Goal: Task Accomplishment & Management: Complete application form

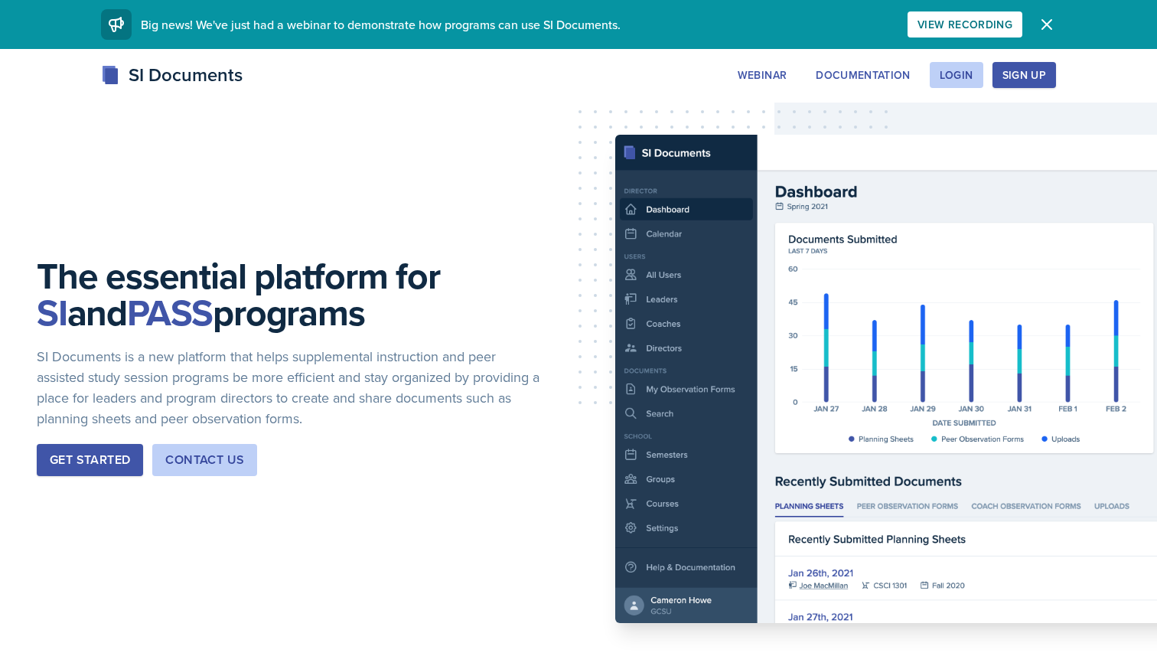
click at [1010, 81] on div "Sign Up" at bounding box center [1024, 75] width 44 height 12
click at [943, 87] on button "Login" at bounding box center [956, 75] width 54 height 26
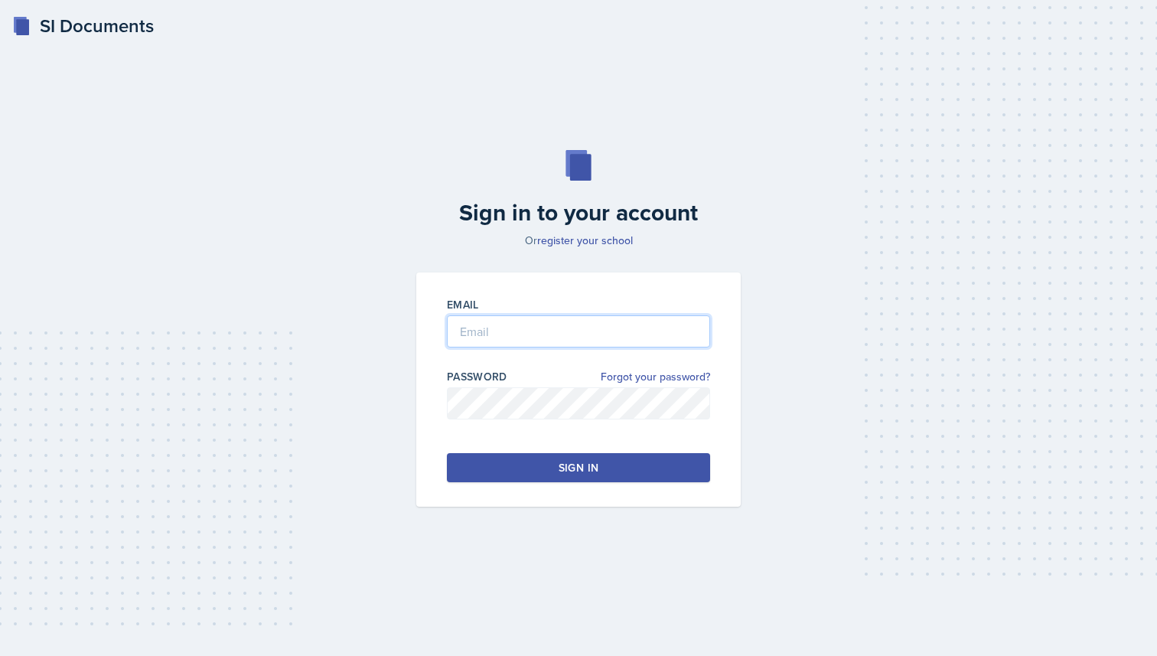
click at [484, 334] on input "email" at bounding box center [578, 331] width 263 height 32
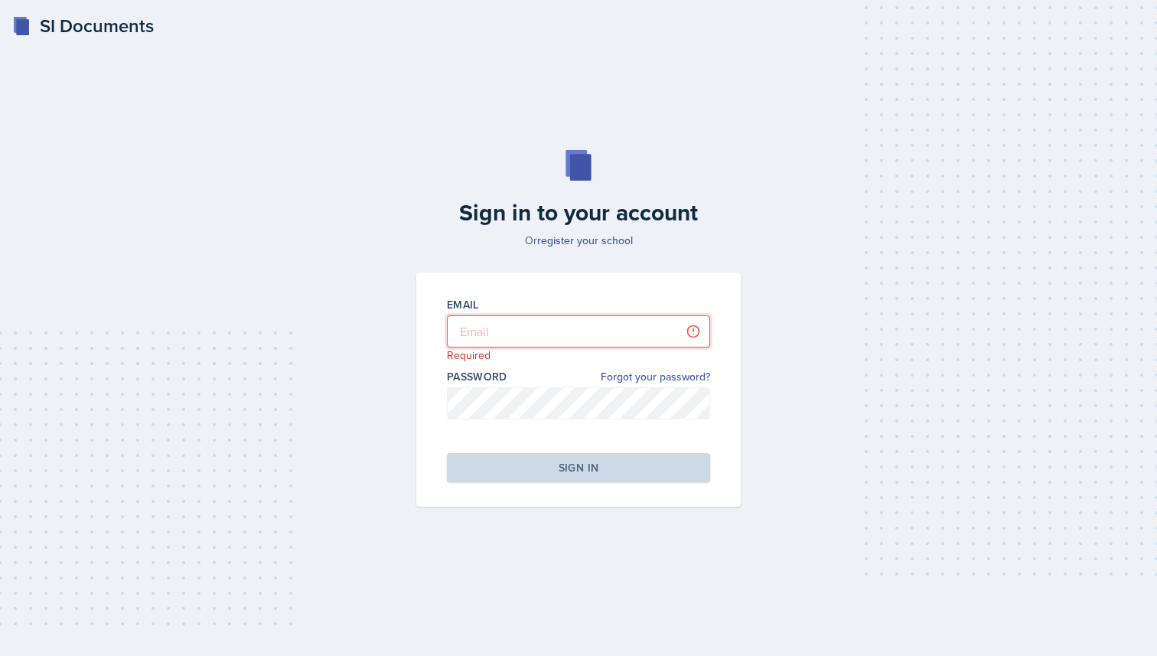
click at [538, 324] on input "email" at bounding box center [578, 331] width 263 height 32
click at [534, 330] on input "email" at bounding box center [578, 331] width 263 height 32
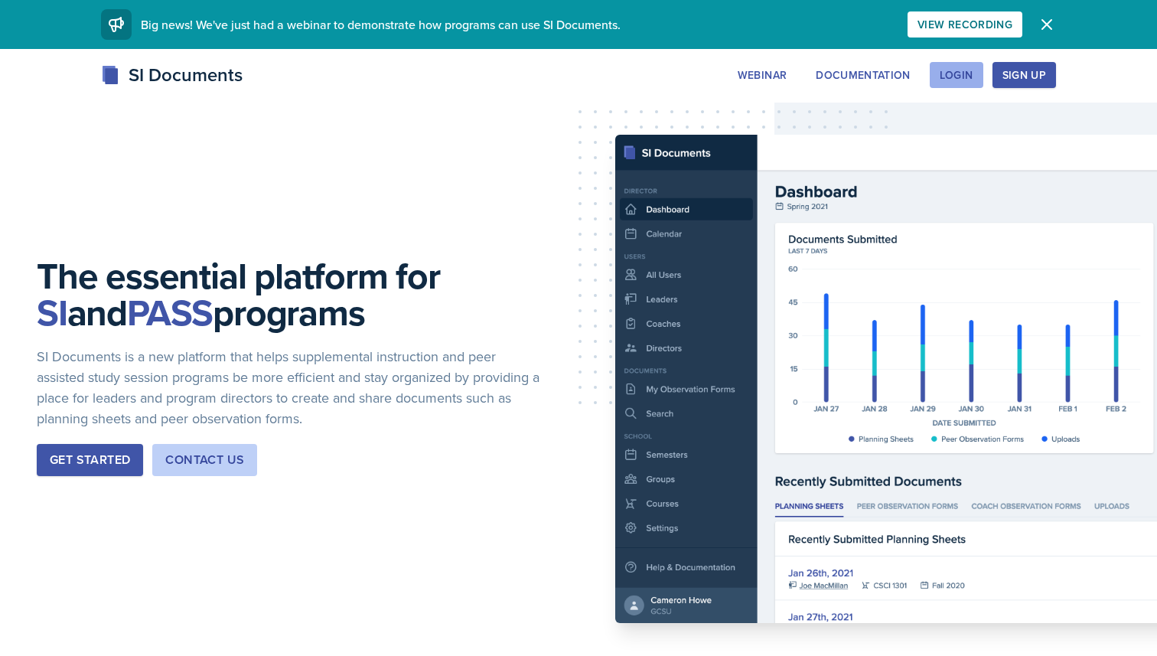
click at [962, 79] on div "Login" at bounding box center [956, 75] width 34 height 12
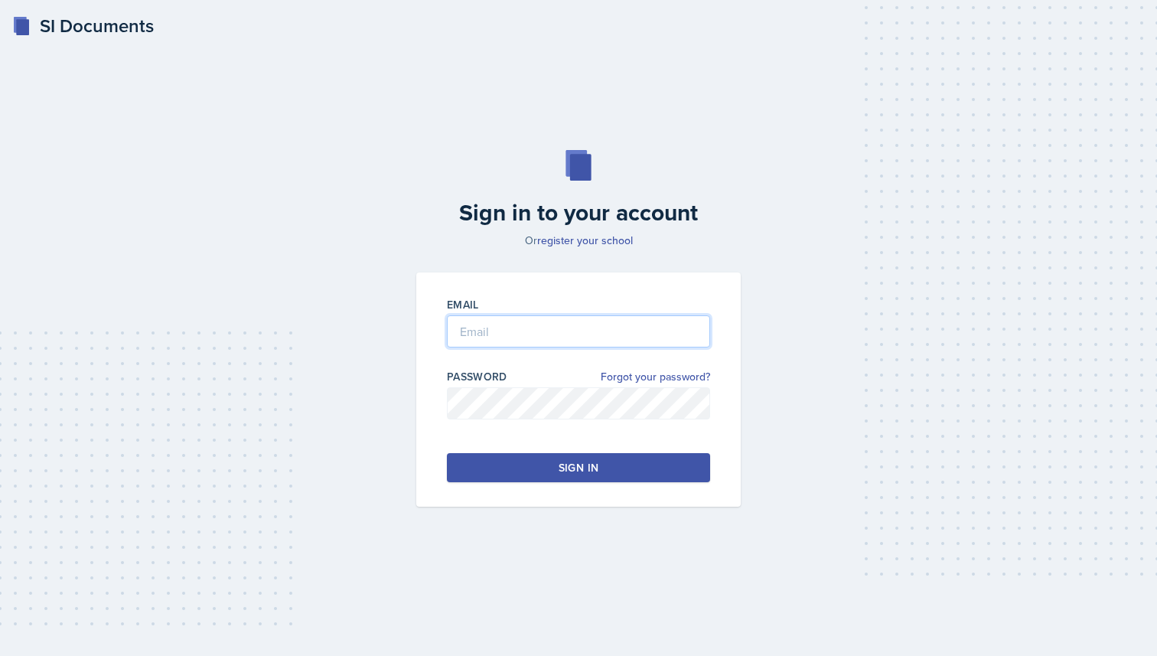
click at [513, 327] on input "email" at bounding box center [578, 331] width 263 height 32
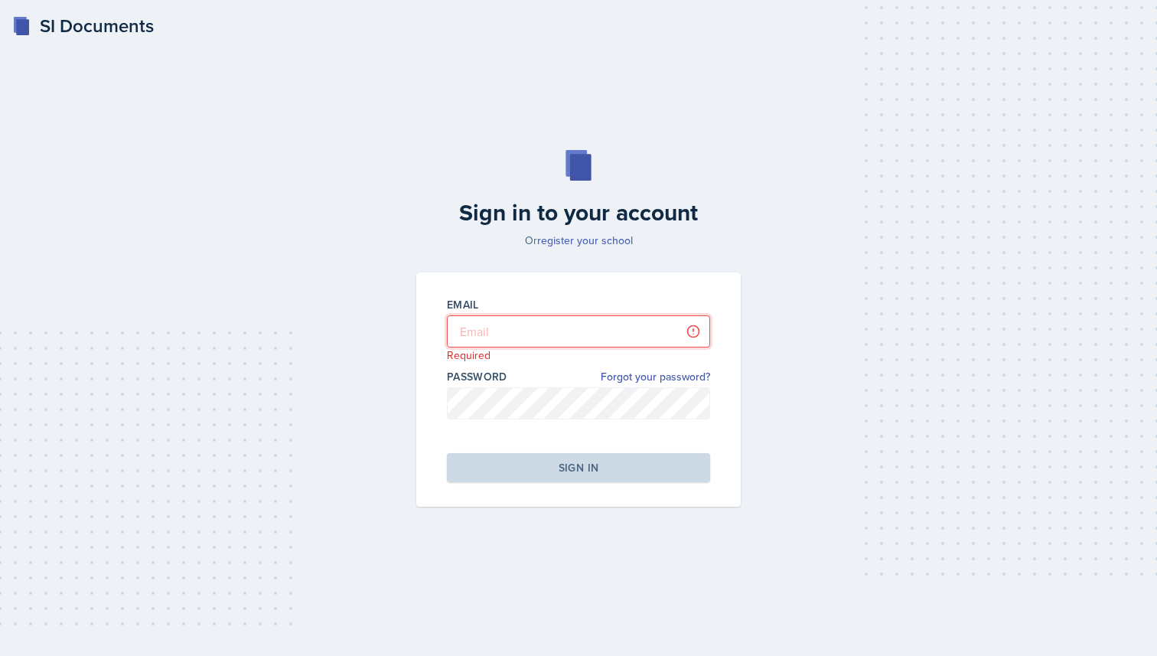
type input "[PERSON_NAME][EMAIL_ADDRESS][PERSON_NAME][DOMAIN_NAME]"
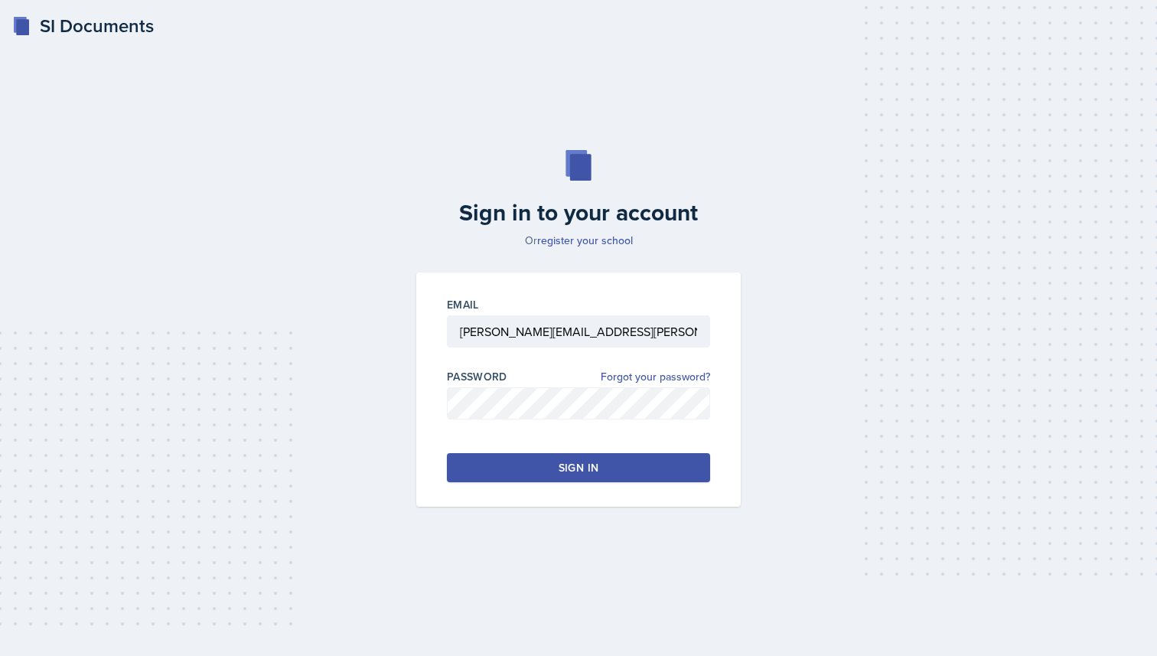
click at [482, 467] on button "Sign in" at bounding box center [578, 467] width 263 height 29
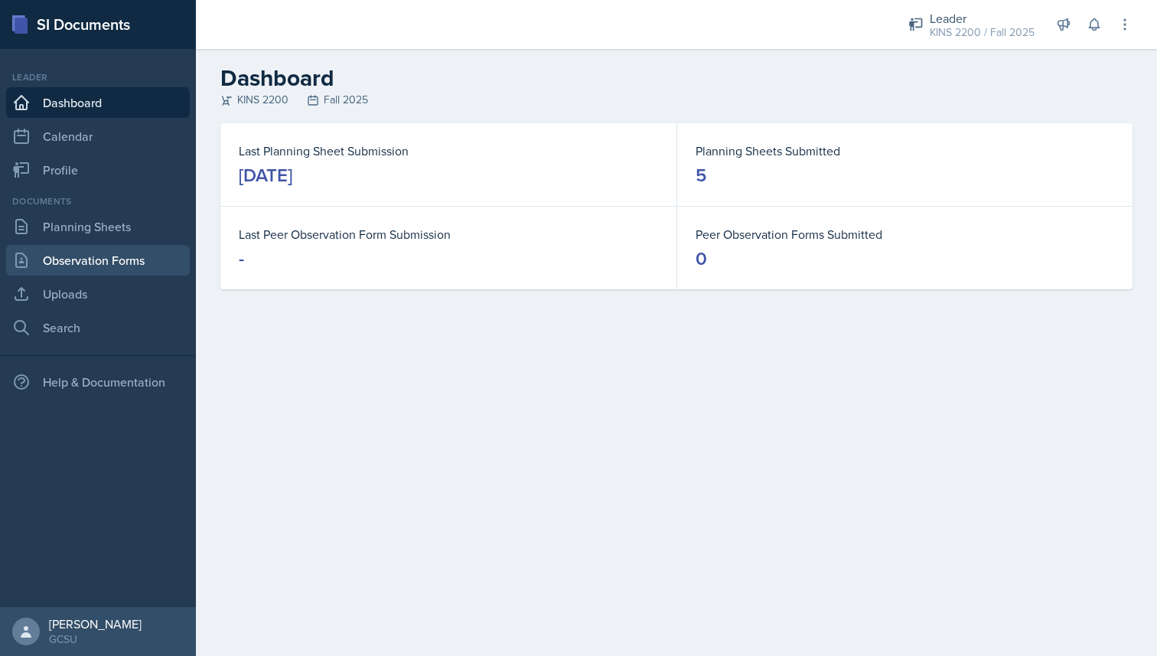
click at [121, 255] on link "Observation Forms" at bounding box center [98, 260] width 184 height 31
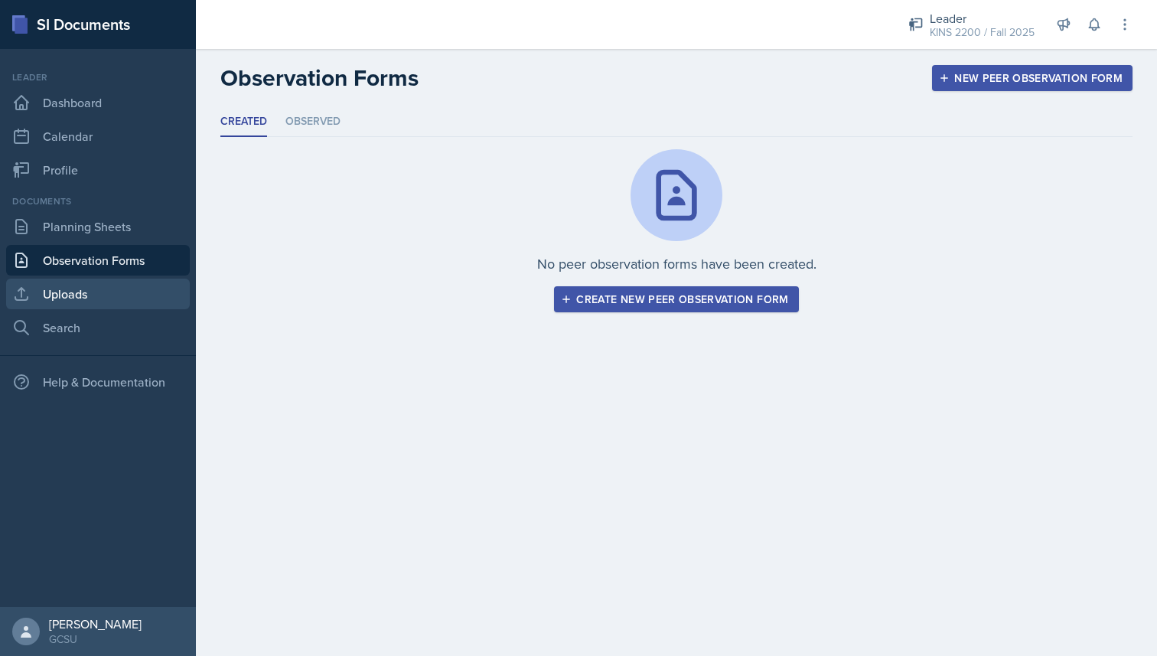
click at [106, 292] on link "Uploads" at bounding box center [98, 293] width 184 height 31
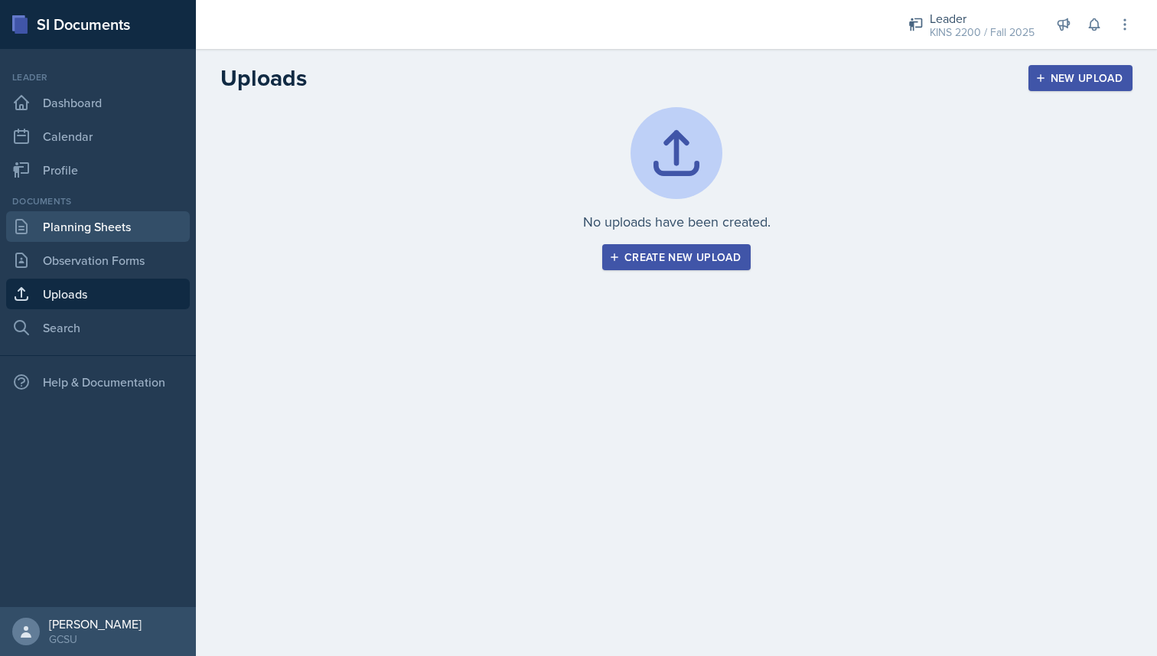
click at [110, 229] on link "Planning Sheets" at bounding box center [98, 226] width 184 height 31
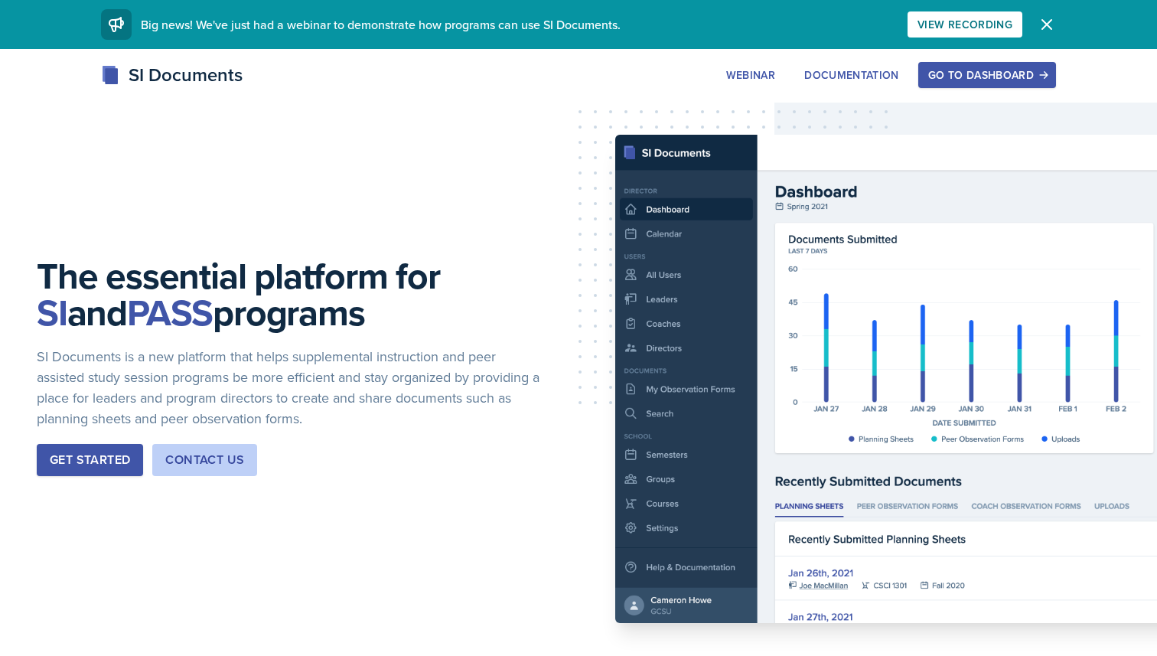
click at [950, 72] on div "Go to Dashboard" at bounding box center [987, 75] width 118 height 12
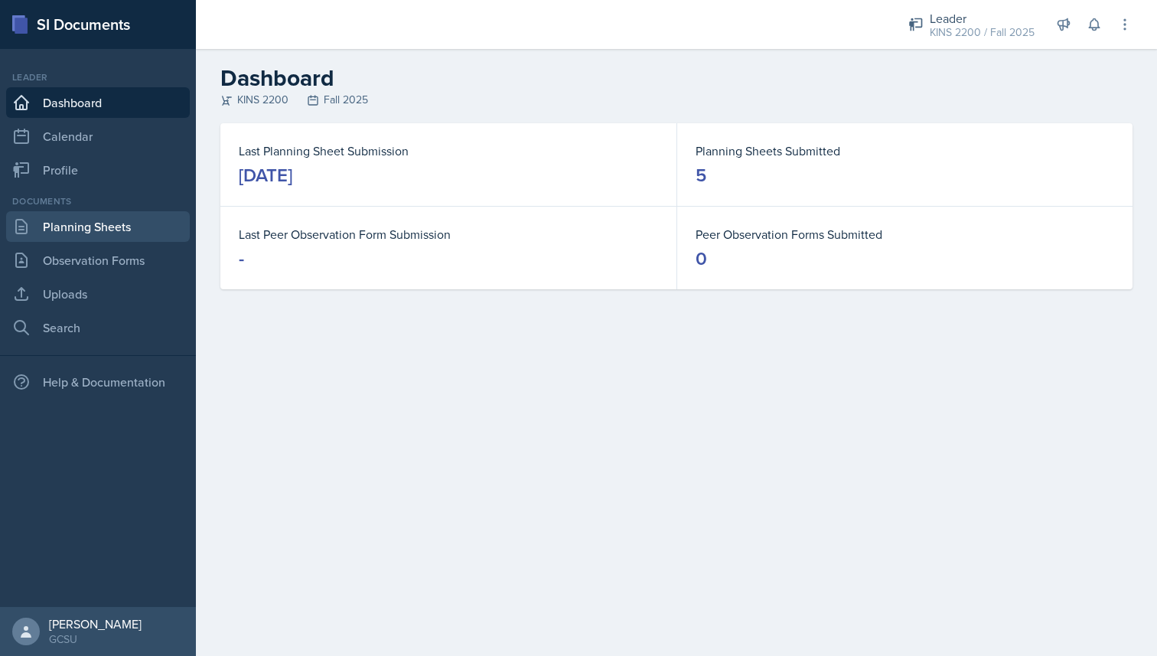
click at [95, 231] on link "Planning Sheets" at bounding box center [98, 226] width 184 height 31
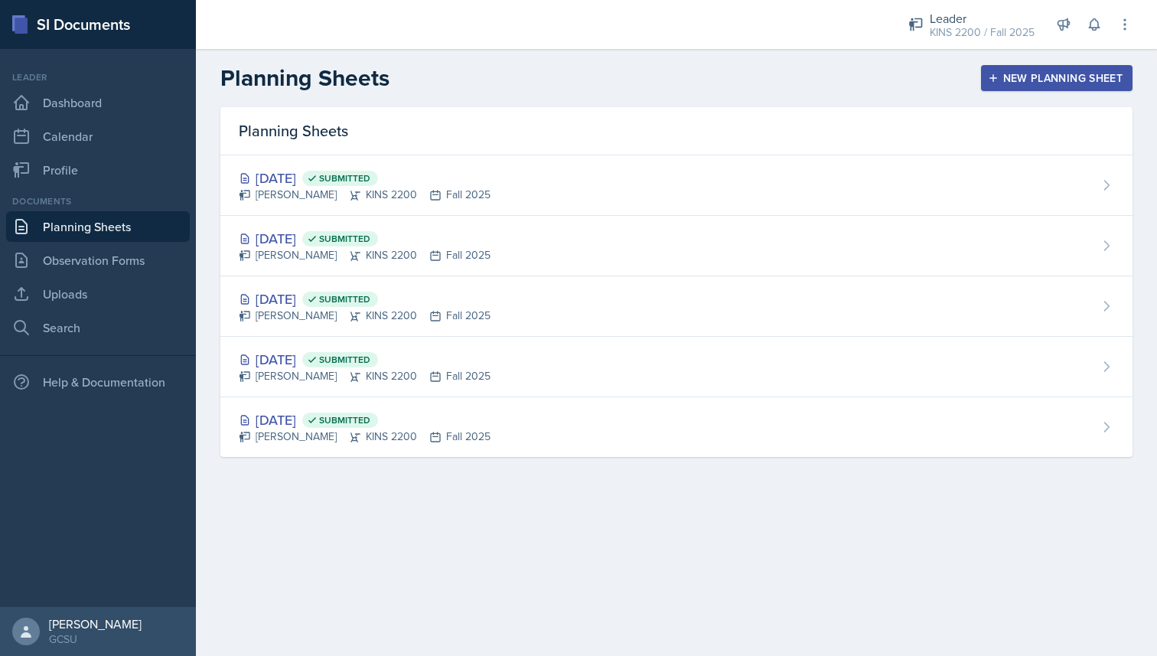
click at [996, 80] on icon "button" at bounding box center [993, 78] width 11 height 11
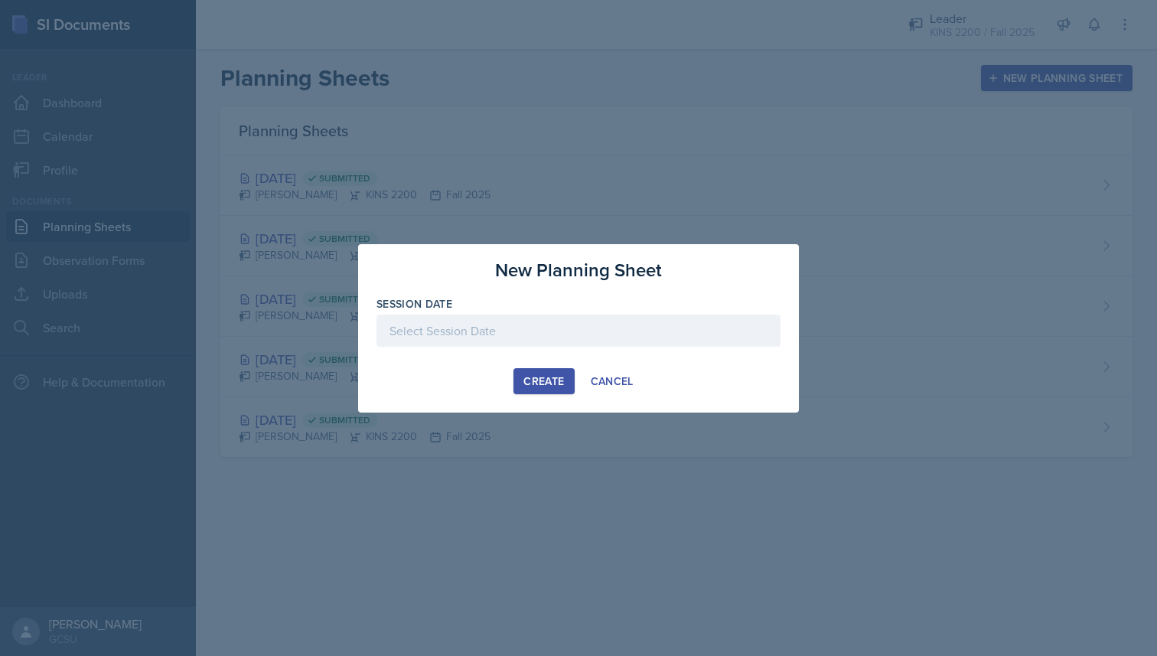
click at [510, 323] on div at bounding box center [578, 330] width 404 height 32
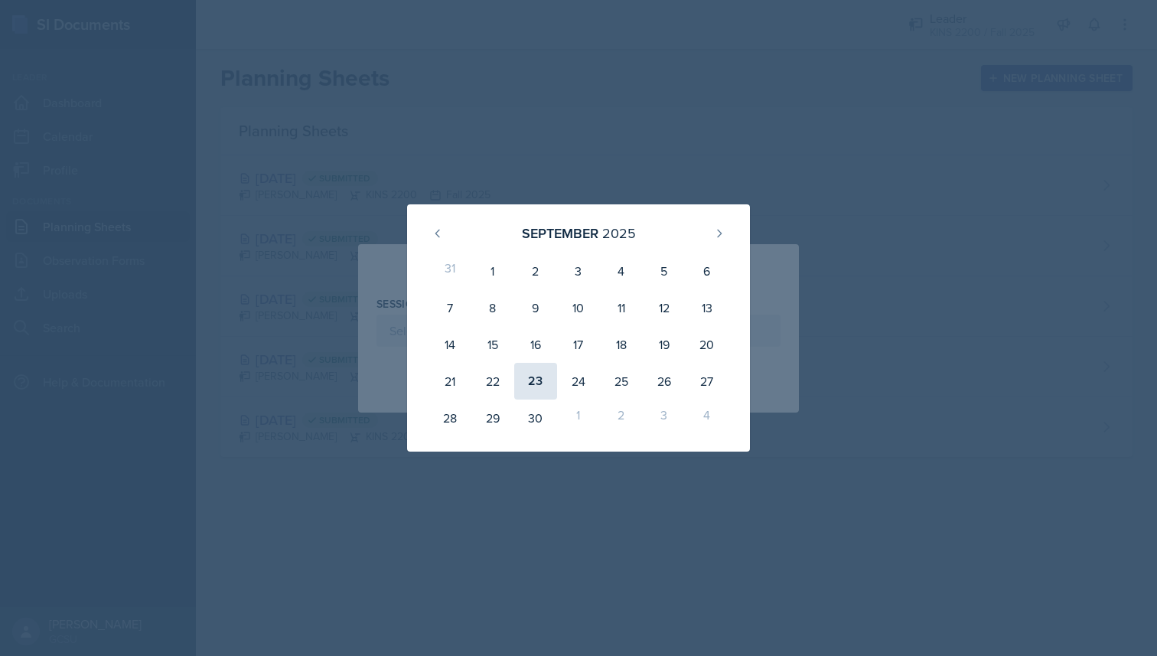
click at [534, 382] on div "23" at bounding box center [535, 381] width 43 height 37
type input "[DATE]"
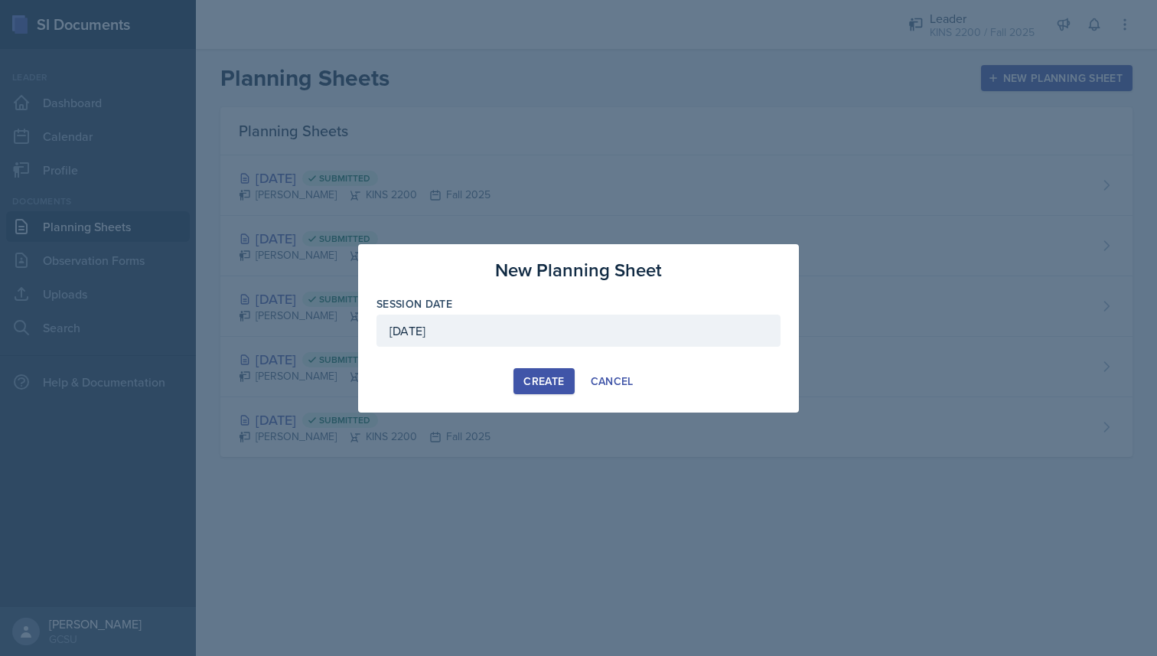
click at [534, 382] on div "Create" at bounding box center [543, 381] width 41 height 12
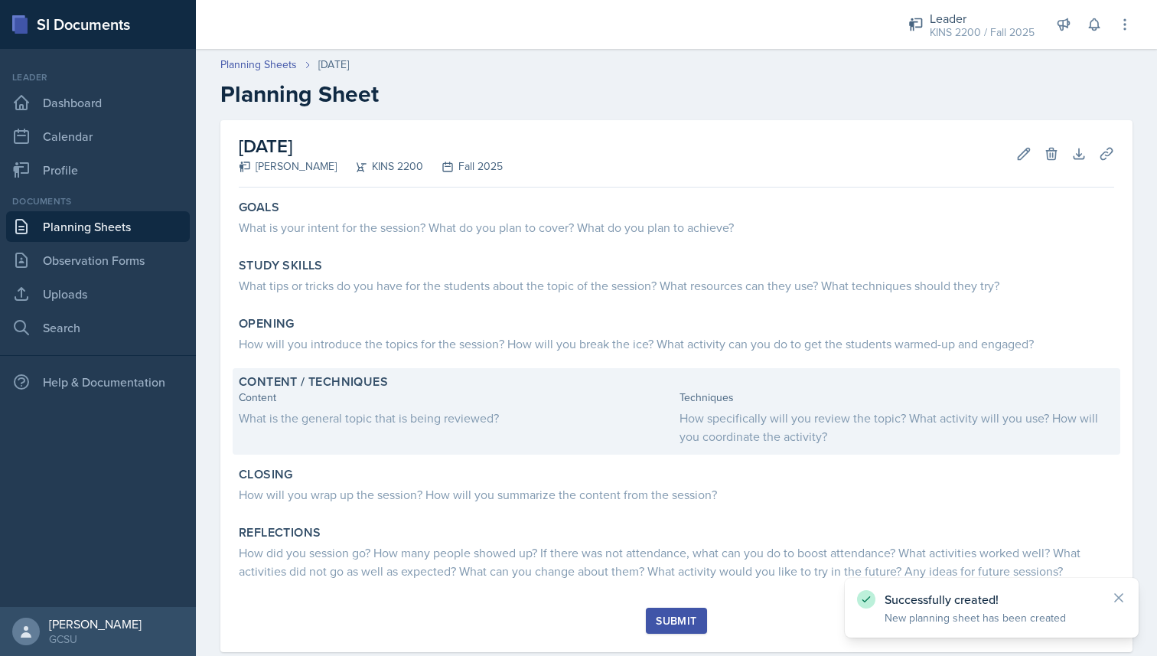
click at [396, 415] on div "What is the general topic that is being reviewed?" at bounding box center [456, 417] width 434 height 18
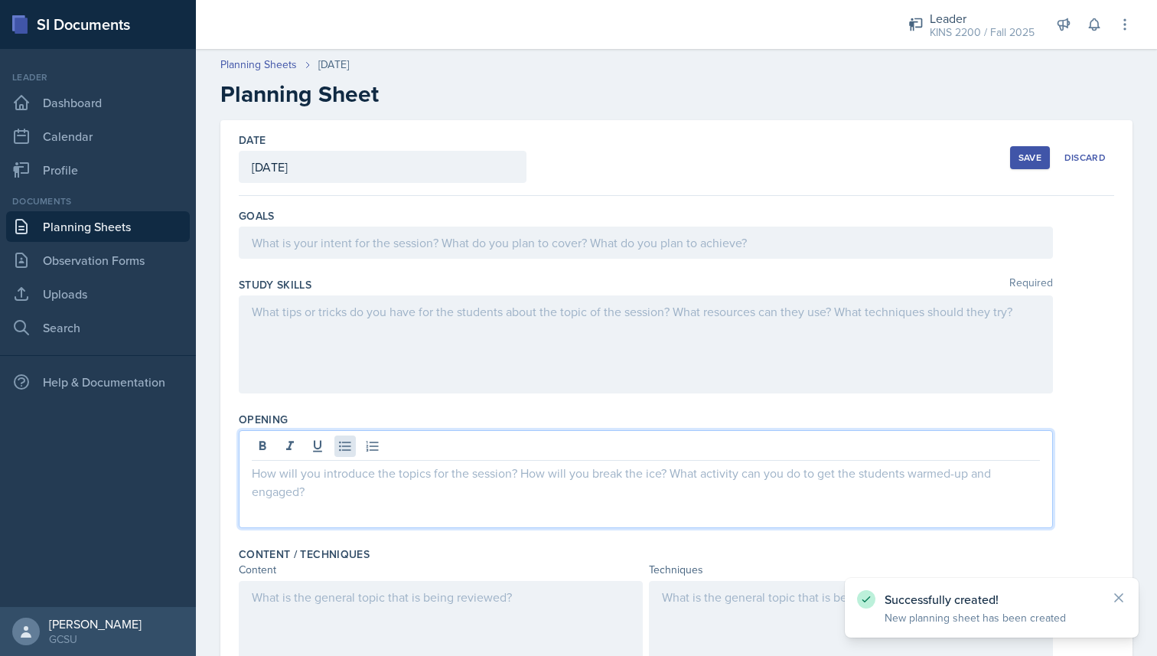
click at [343, 447] on div at bounding box center [646, 479] width 814 height 98
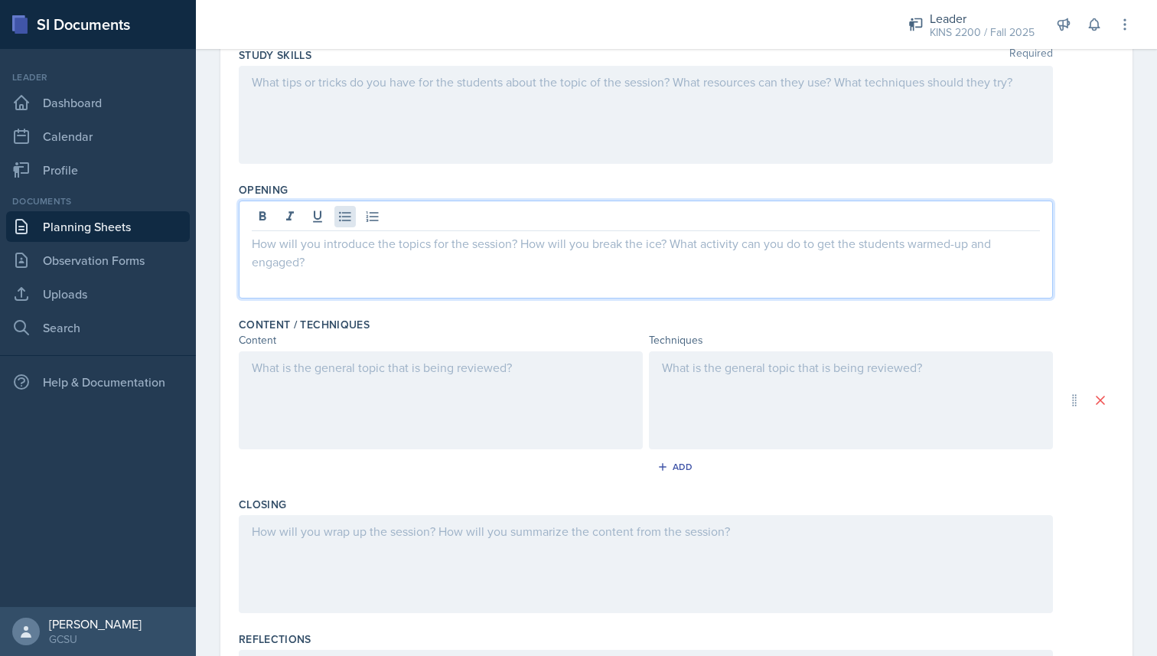
click at [343, 447] on div at bounding box center [441, 400] width 404 height 98
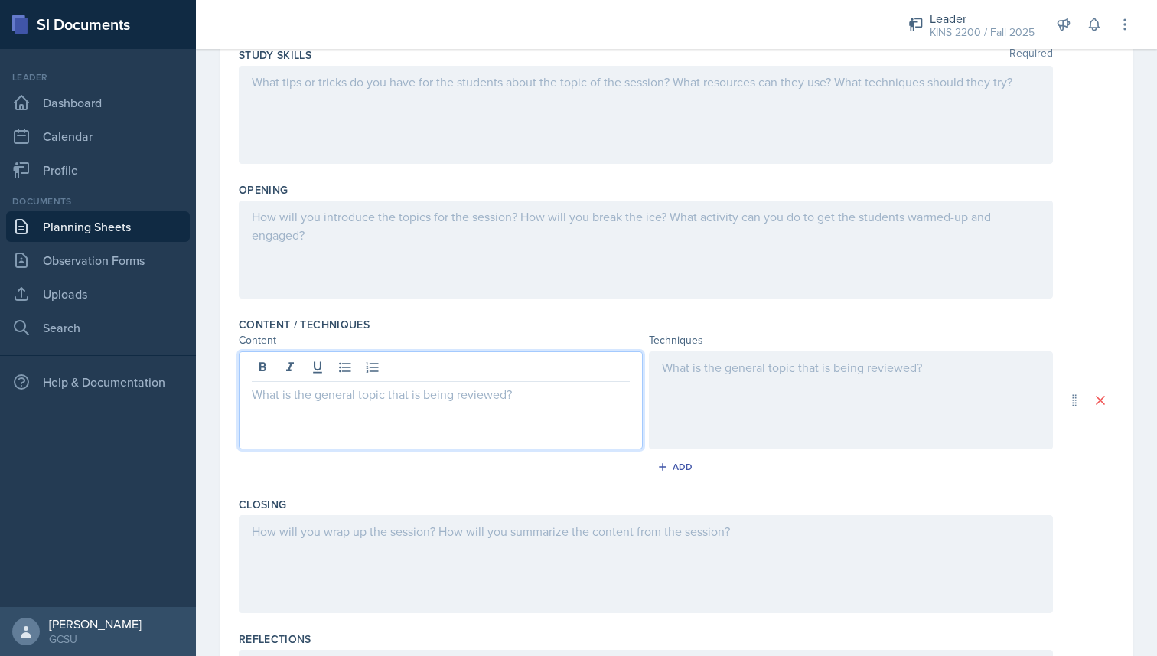
scroll to position [256, 0]
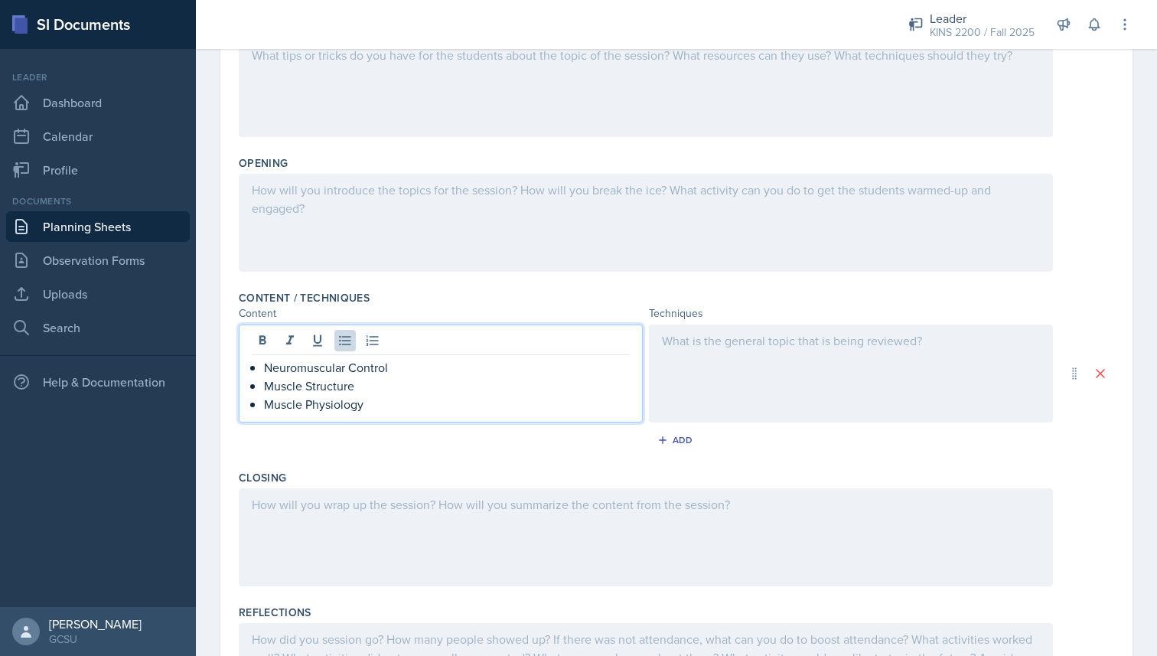
click at [268, 366] on p "Neuromuscular Control" at bounding box center [447, 367] width 366 height 18
click at [264, 366] on p "Neuromuscular Control" at bounding box center [447, 367] width 366 height 18
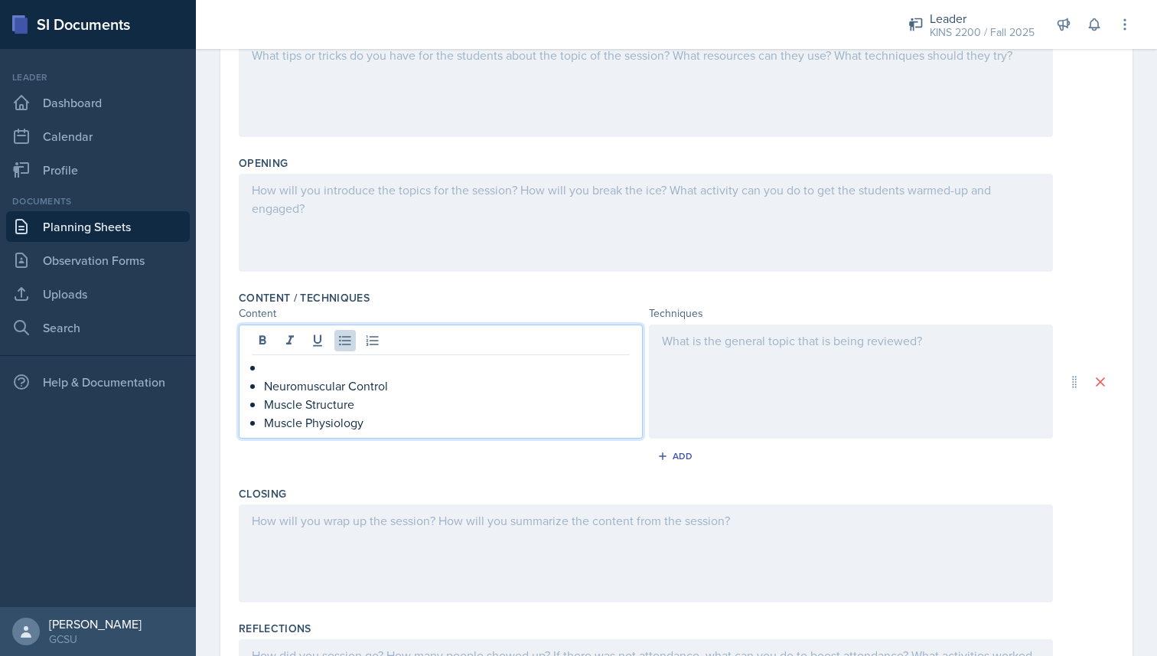
click at [264, 366] on p at bounding box center [447, 367] width 366 height 18
click at [732, 379] on div at bounding box center [851, 381] width 404 height 114
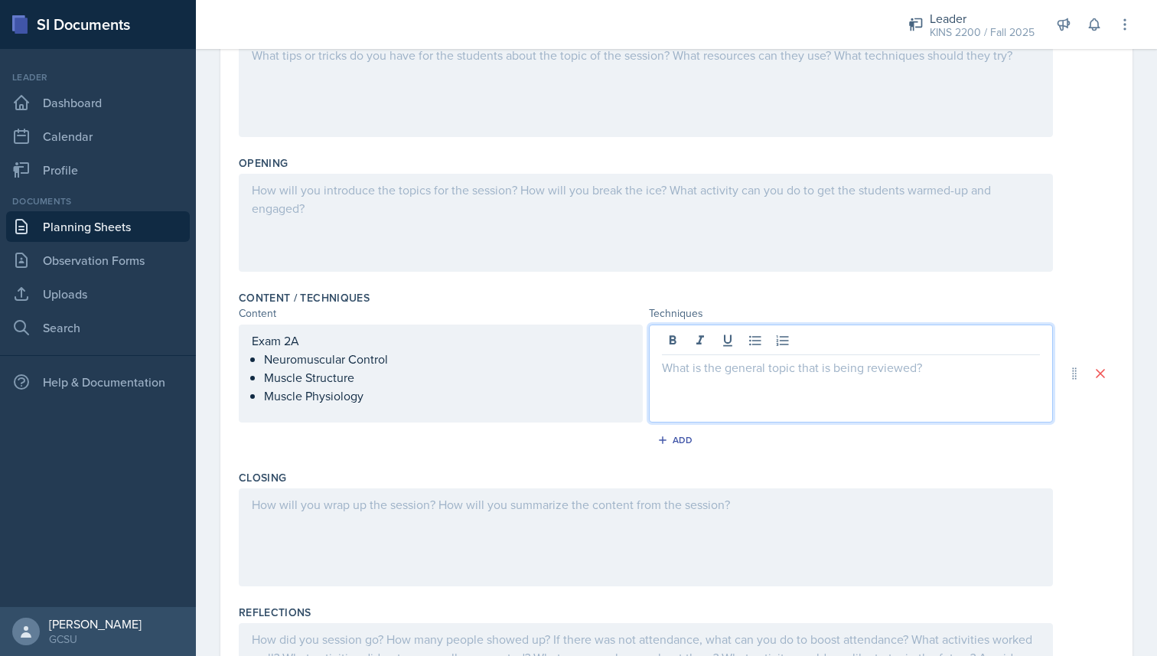
scroll to position [283, 0]
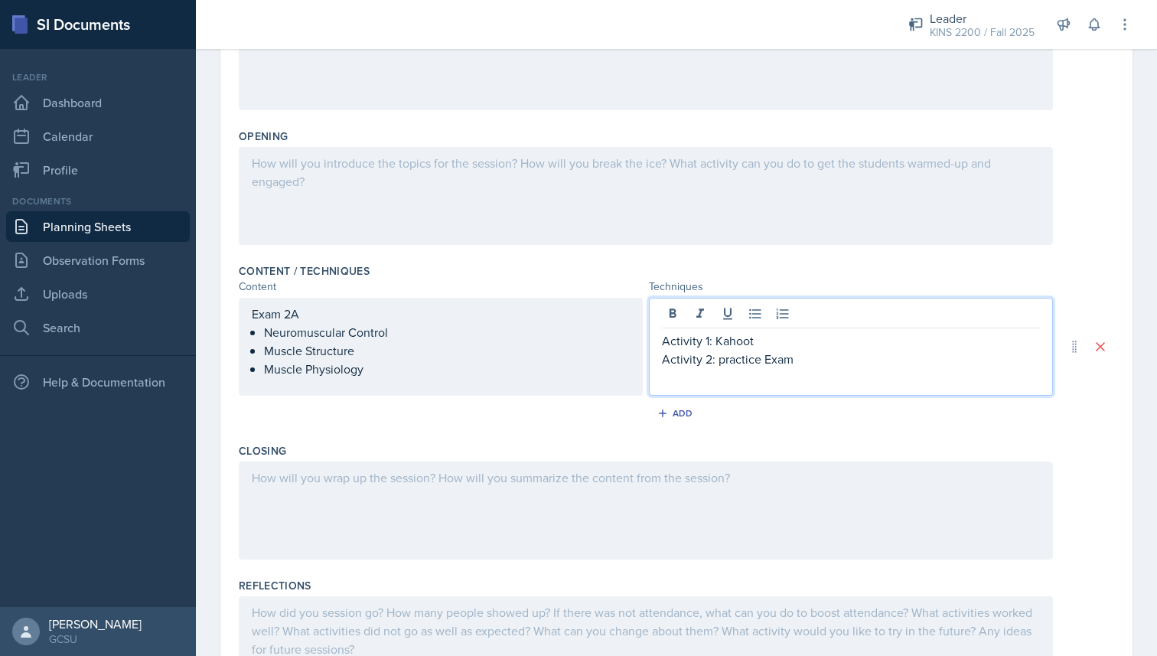
click at [721, 364] on p "Activity 2: practice Exam" at bounding box center [851, 359] width 378 height 18
click at [766, 343] on p "Activity 1: Kahoot" at bounding box center [851, 340] width 378 height 18
drag, startPoint x: 662, startPoint y: 339, endPoint x: 825, endPoint y: 349, distance: 162.5
click at [825, 349] on div "Activity 1: Kahoot Activity 2: Practice Exam" at bounding box center [851, 349] width 378 height 37
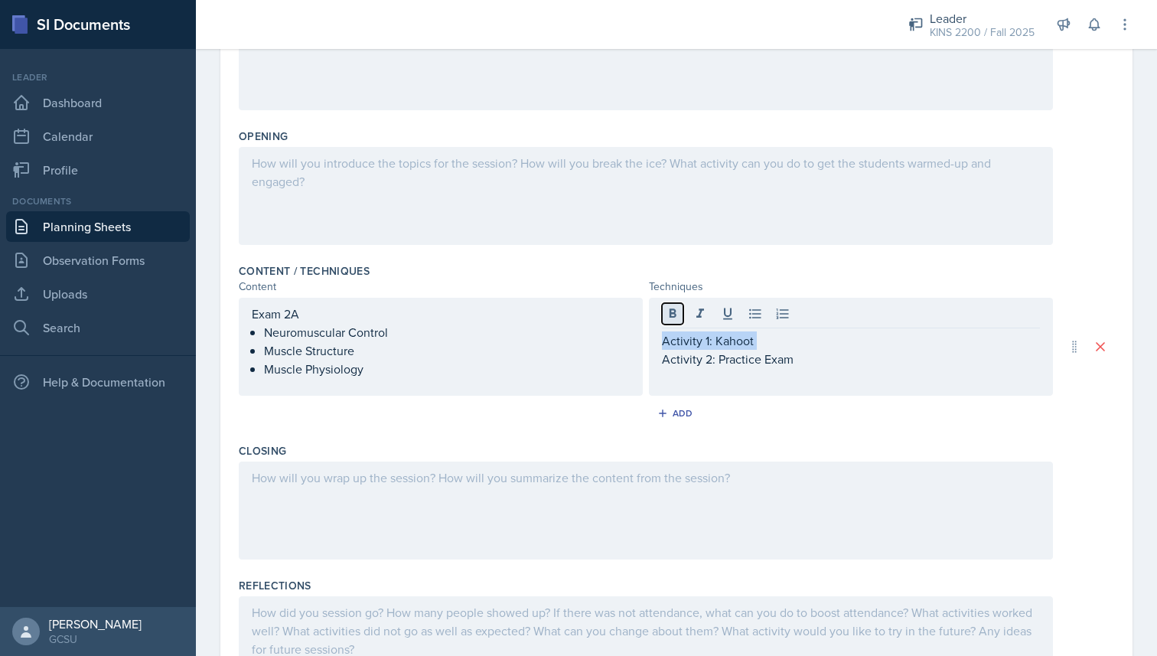
click at [680, 317] on button at bounding box center [672, 313] width 21 height 21
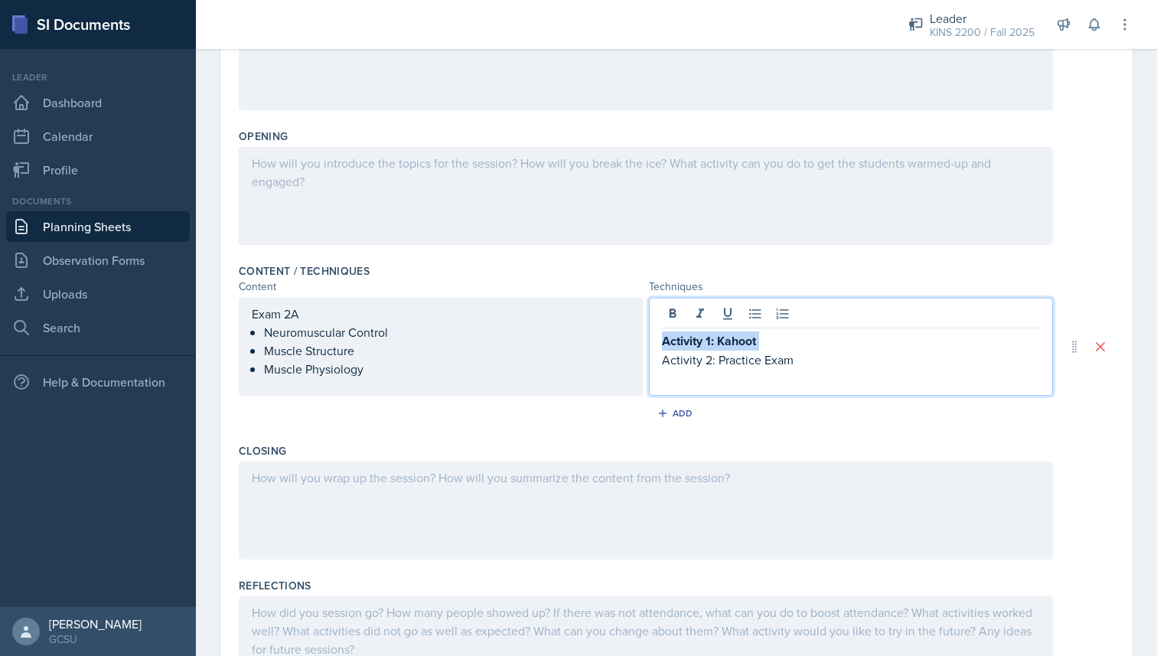
drag, startPoint x: 797, startPoint y: 363, endPoint x: 653, endPoint y: 363, distance: 144.6
click at [658, 363] on div "Activity 1: Kahoot Activity 2: Practice Exam" at bounding box center [851, 347] width 404 height 98
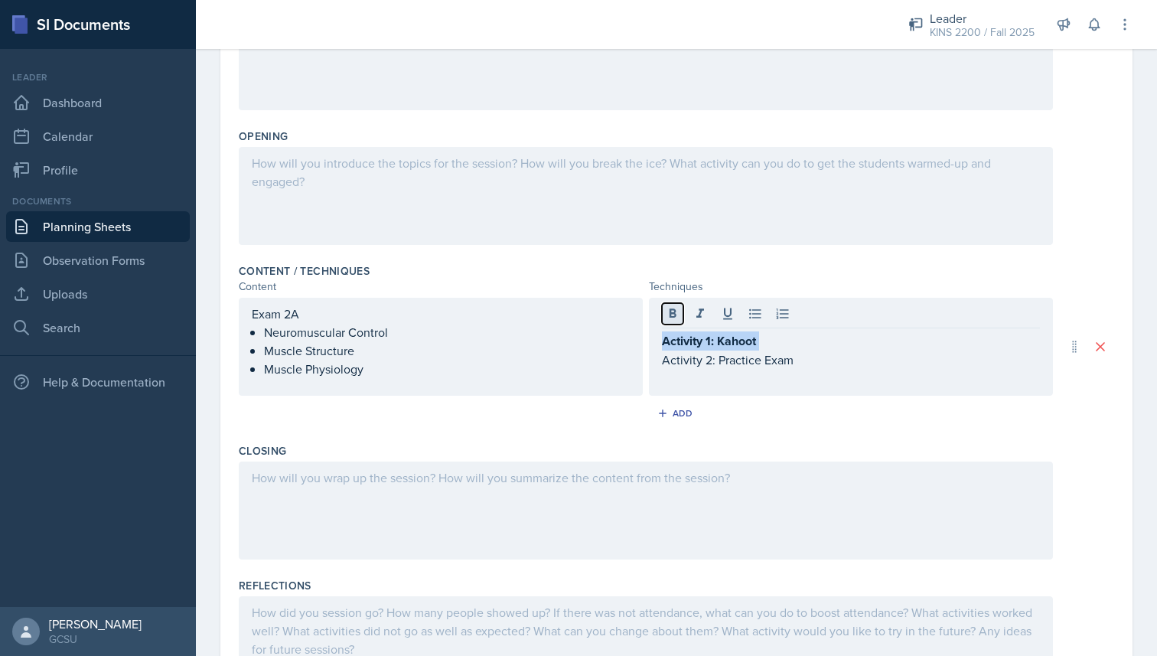
click at [679, 311] on icon at bounding box center [672, 313] width 15 height 15
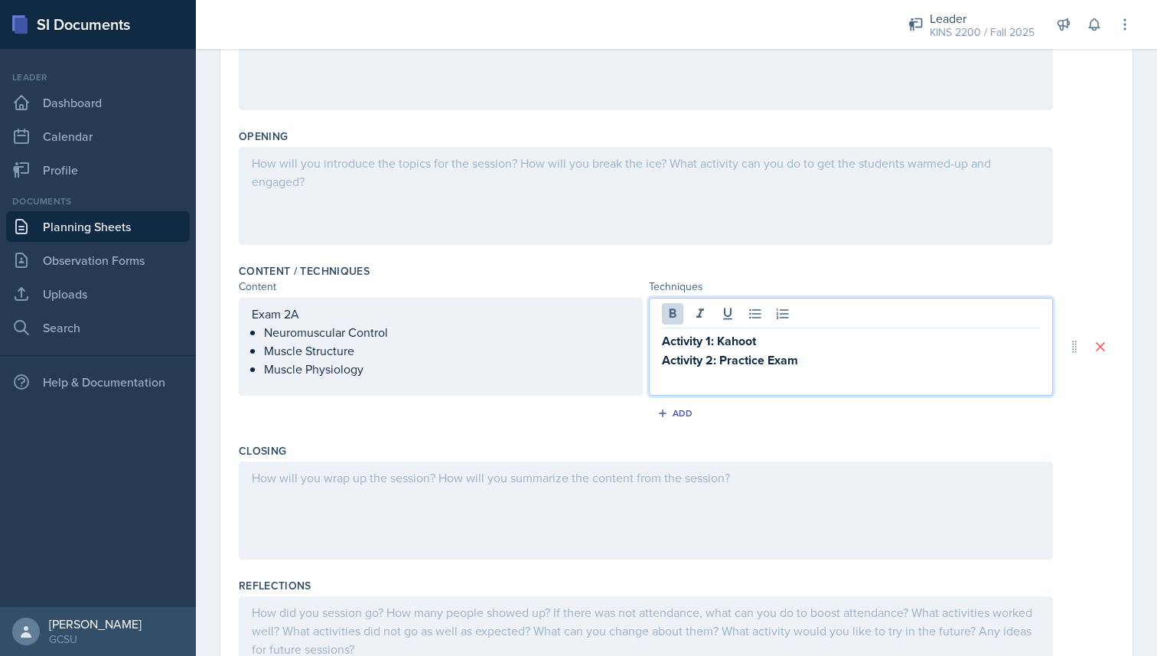
click at [789, 344] on p "Activity 1: Kahoot" at bounding box center [851, 340] width 378 height 19
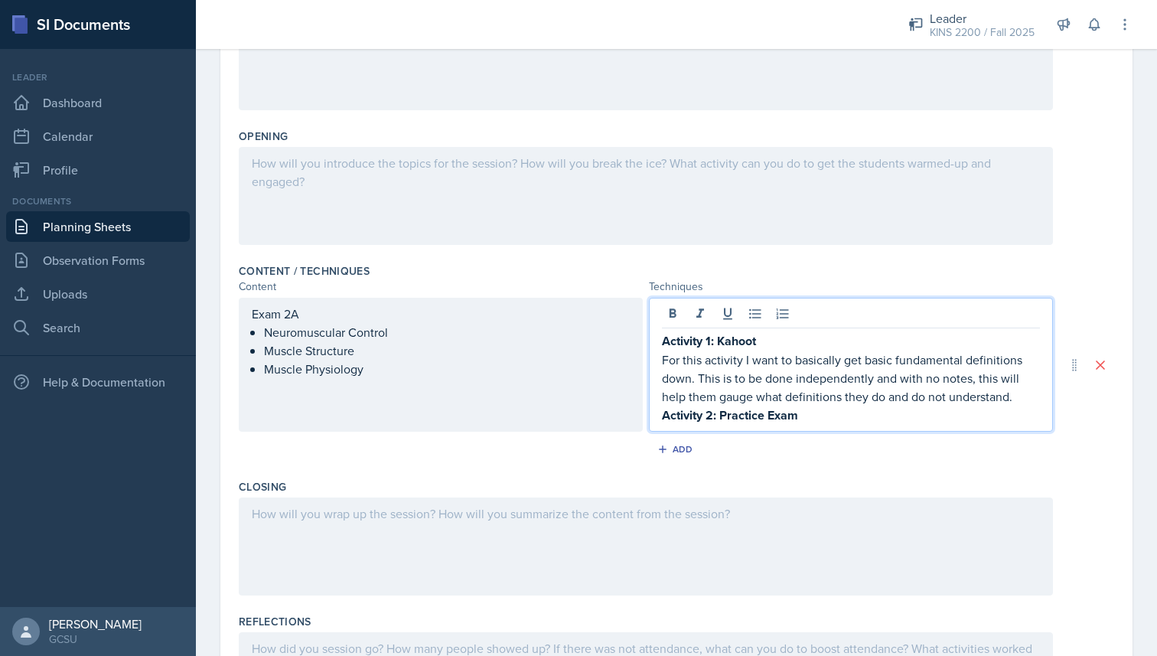
click at [662, 418] on strong "Activity 2: Practice Exam" at bounding box center [730, 415] width 136 height 18
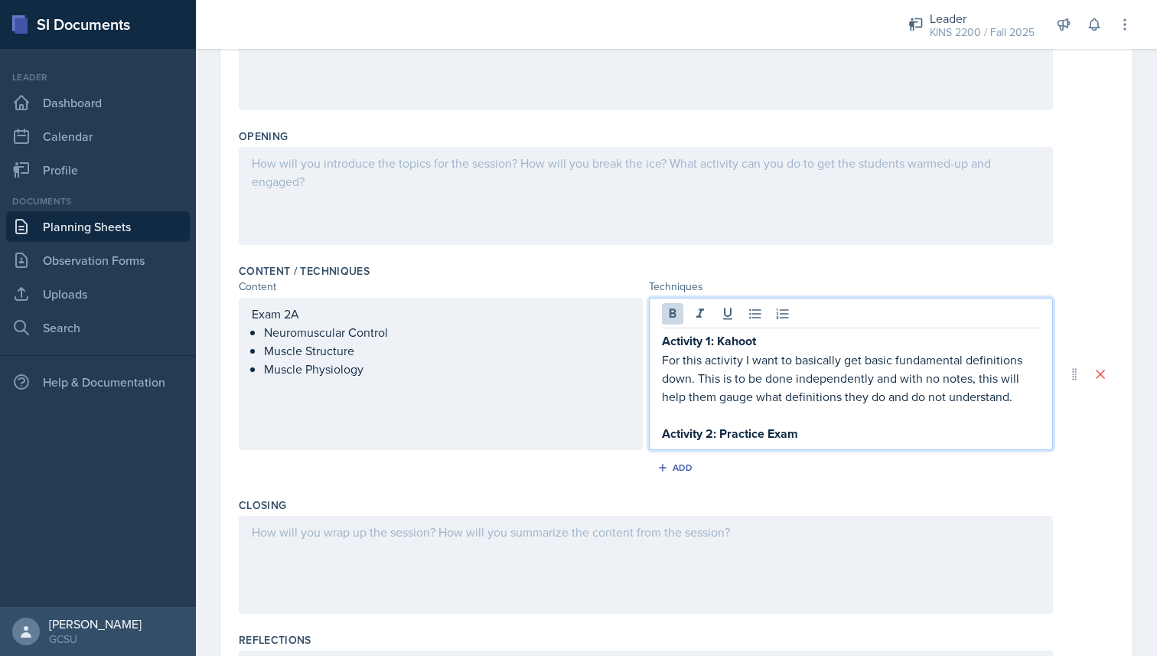
click at [820, 435] on p "Activity 2: Practice Exam" at bounding box center [851, 433] width 378 height 19
